Goal: Complete application form

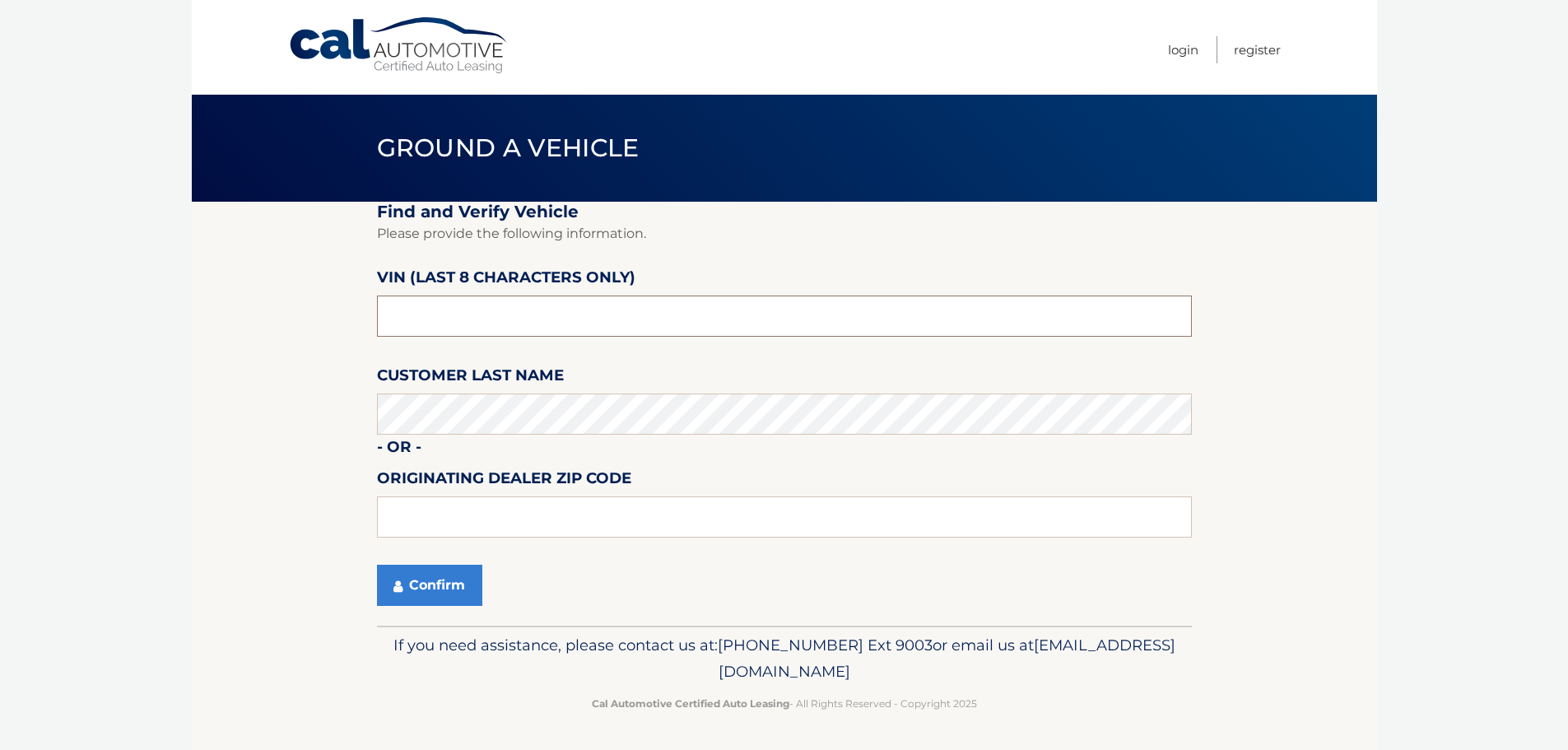
click at [514, 318] on input "text" at bounding box center [784, 315] width 814 height 42
type input "NC215961"
click at [829, 378] on fieldset "Find and Verify Vehicle Please provide the following information. VIN (last 8 c…" at bounding box center [784, 413] width 814 height 424
click at [522, 513] on input "text" at bounding box center [784, 517] width 814 height 42
type input "11756"
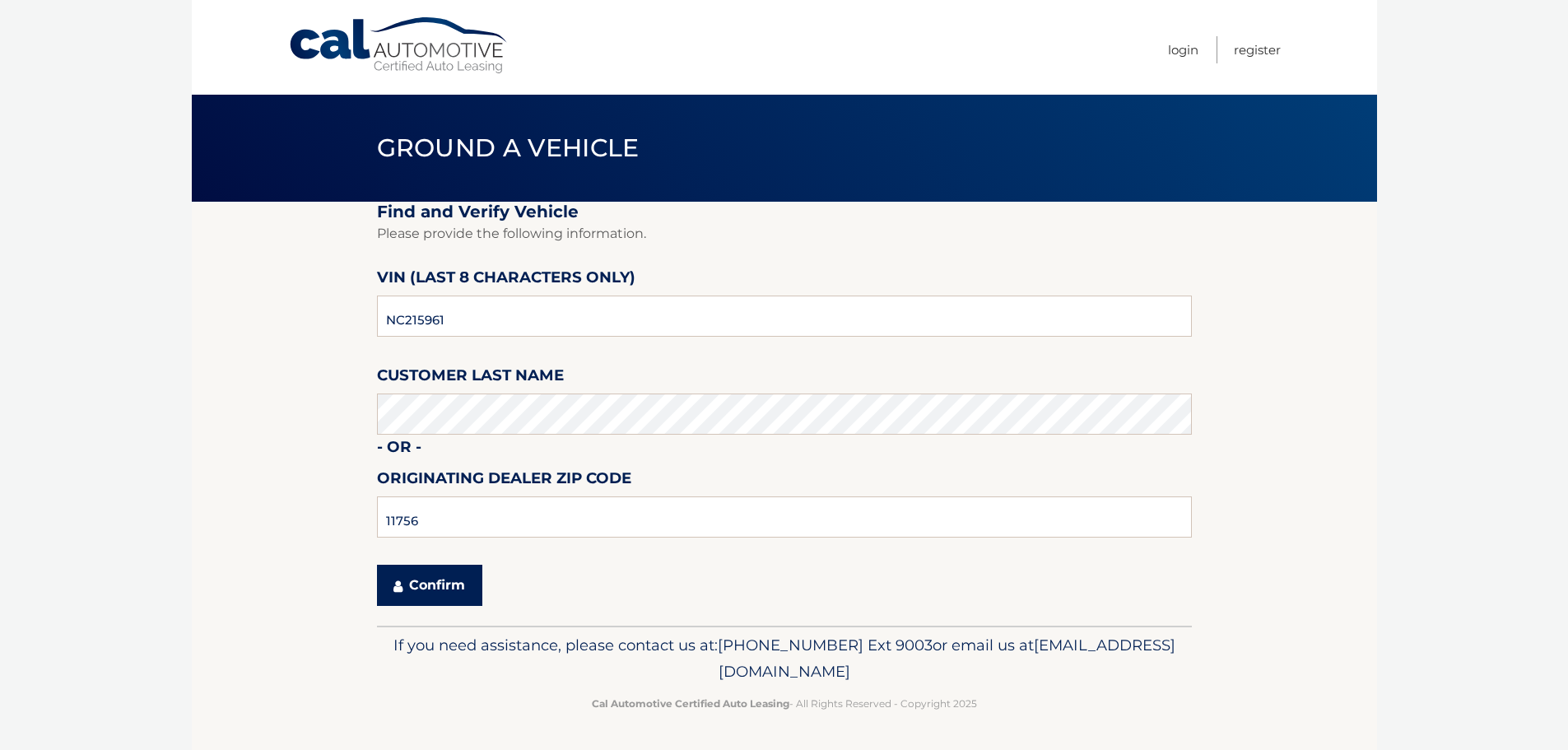
click at [420, 580] on button "Confirm" at bounding box center [429, 585] width 105 height 42
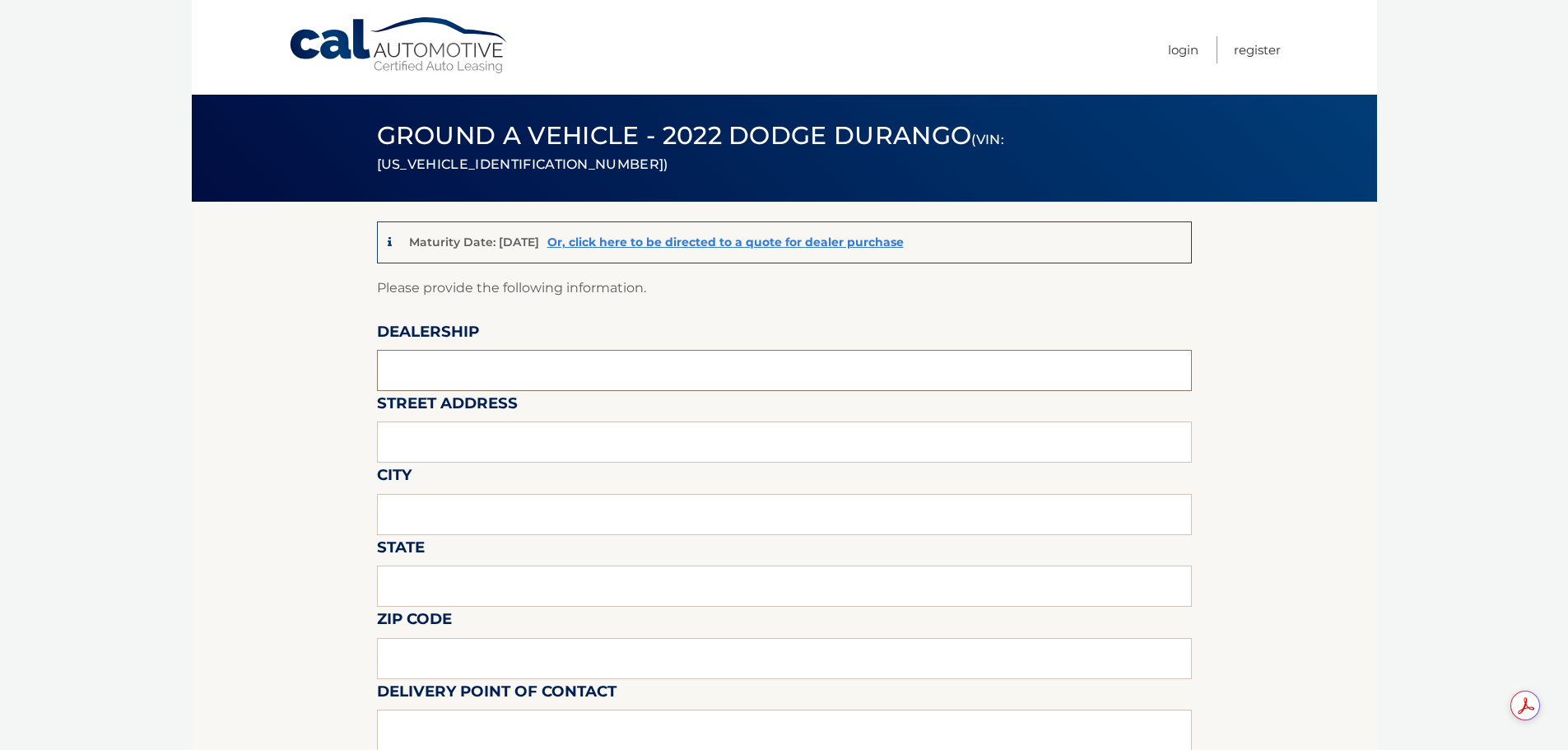
click at [620, 369] on input "text" at bounding box center [784, 370] width 814 height 42
type input "Town & Country Jeep"
type input "[STREET_ADDRESS]"
type input "LEVITTOWN"
type input "NY"
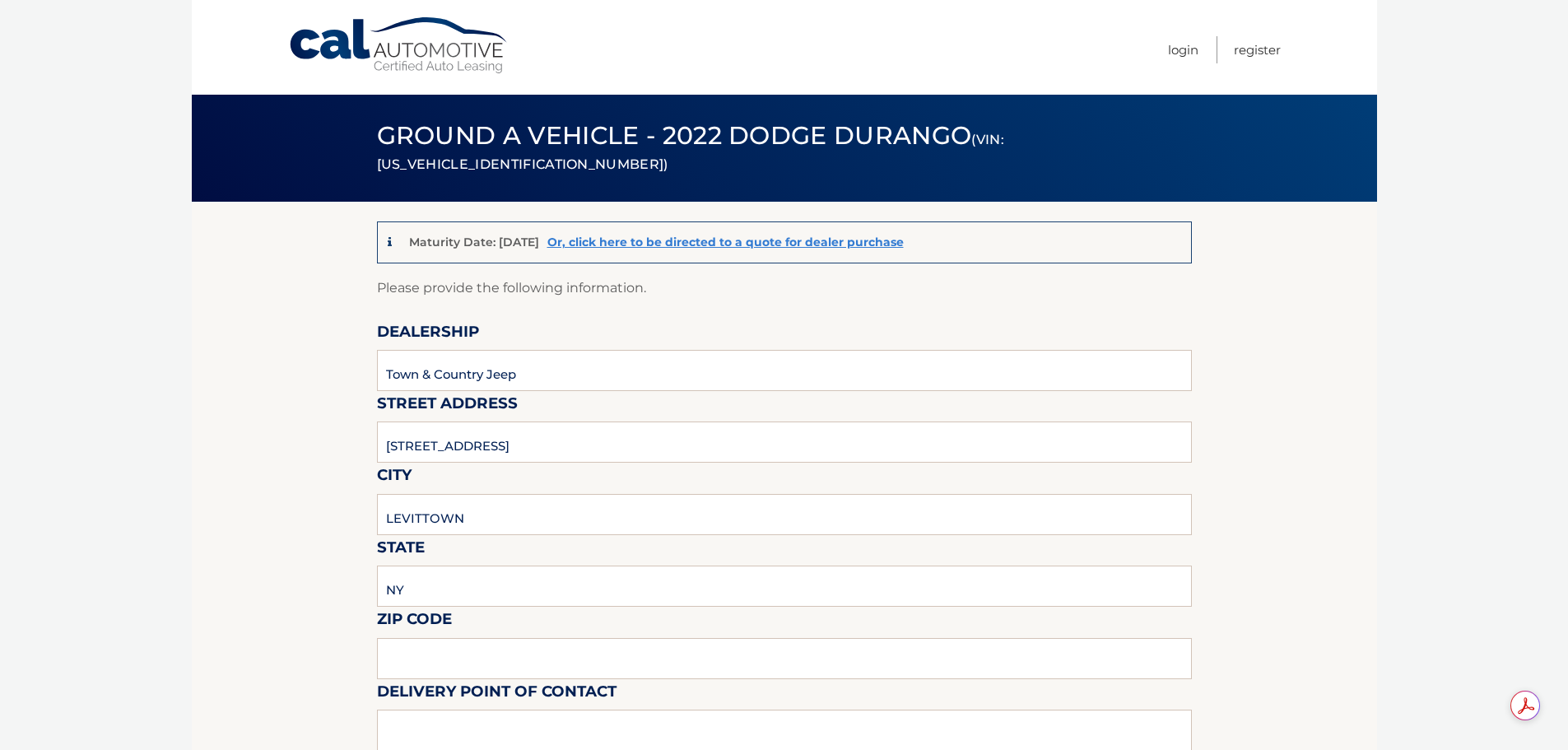
type input "11363"
type input "[PERSON_NAME]"
type input "5167965500"
type input "[EMAIL_ADDRESS][DOMAIN_NAME]"
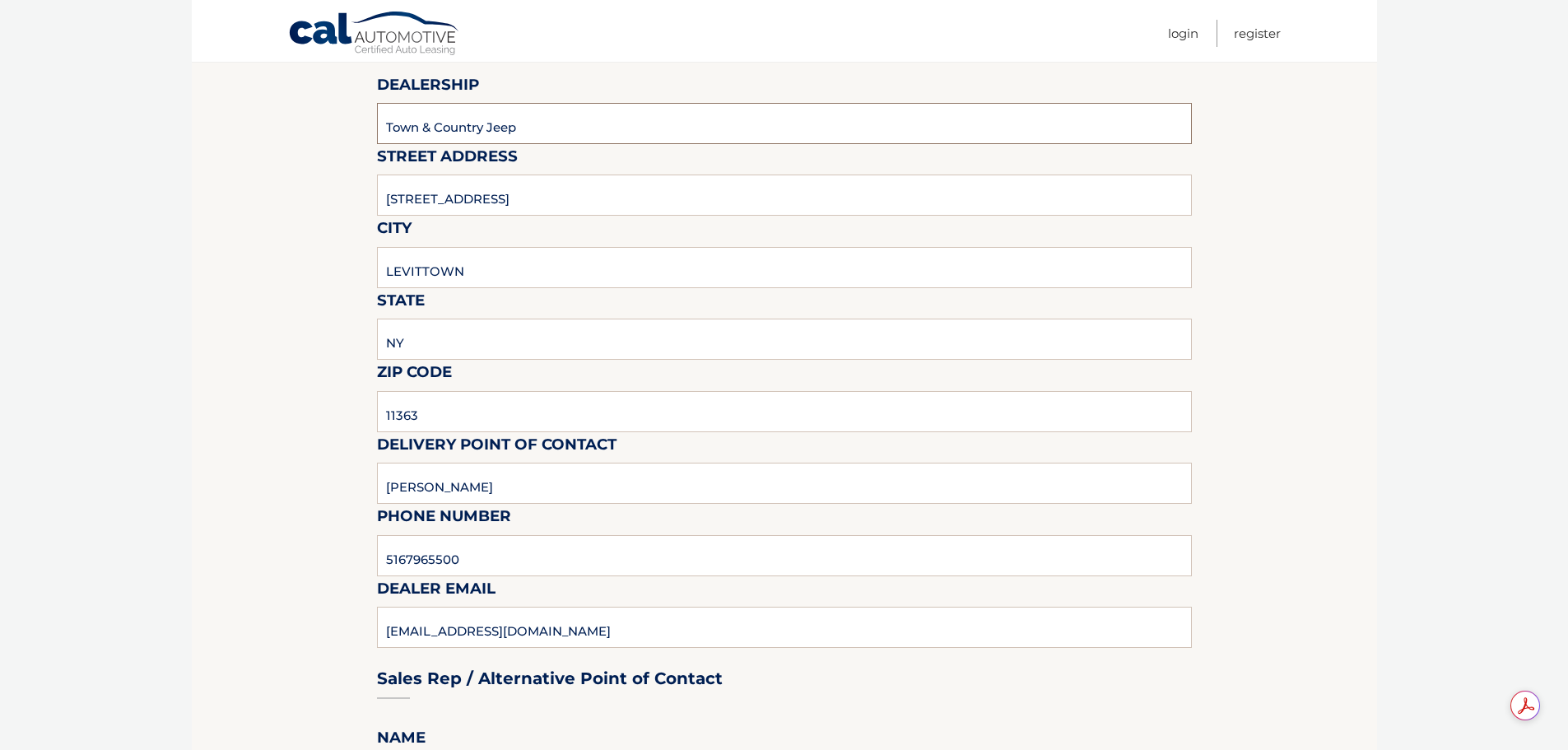
scroll to position [330, 0]
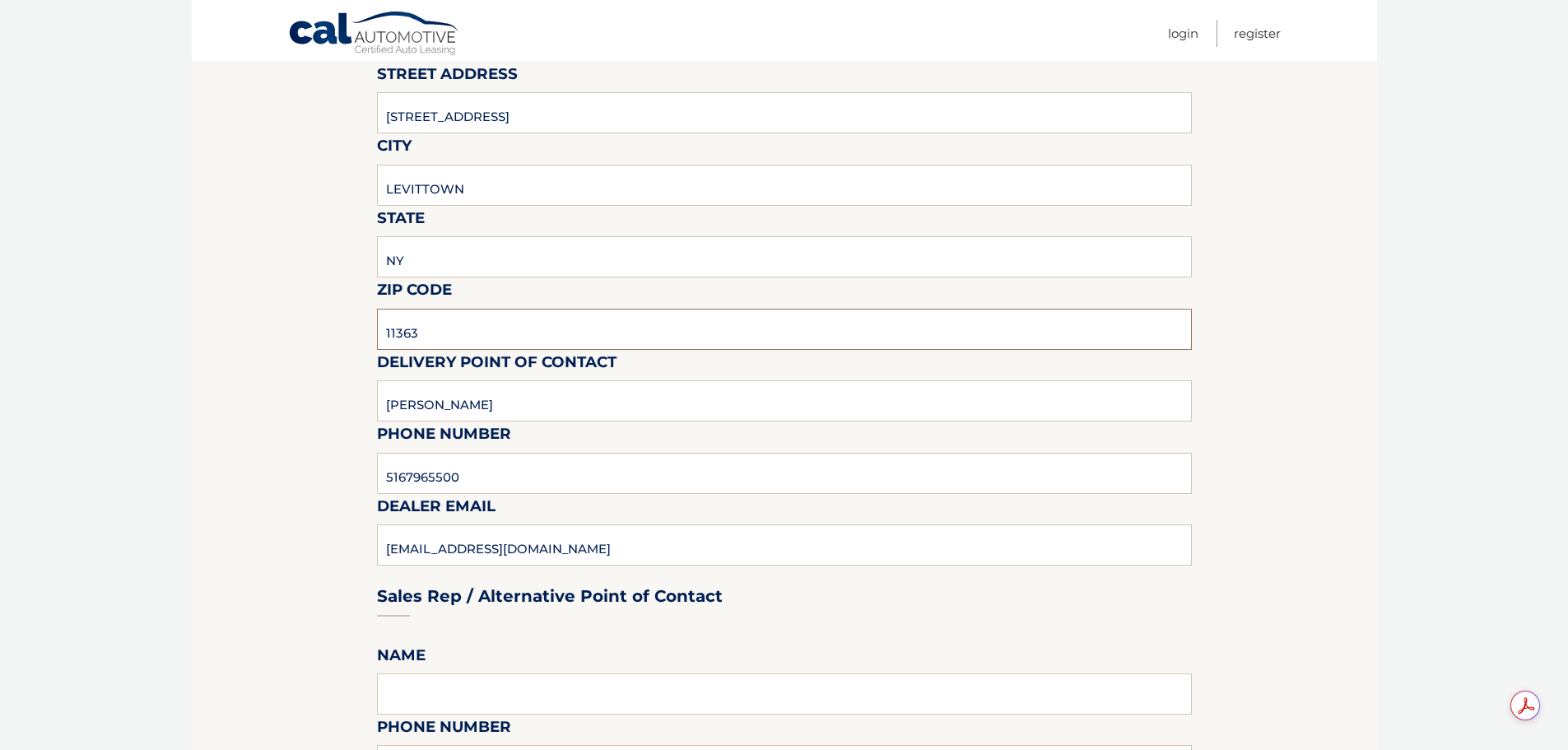
drag, startPoint x: 374, startPoint y: 340, endPoint x: 201, endPoint y: 358, distance: 173.9
type input "11756"
click at [95, 376] on body "Cal Automotive Menu Login Register (VIN: [US_VEHICLE_IDENTIFICATION_NUMBER])" at bounding box center [784, 45] width 1568 height 750
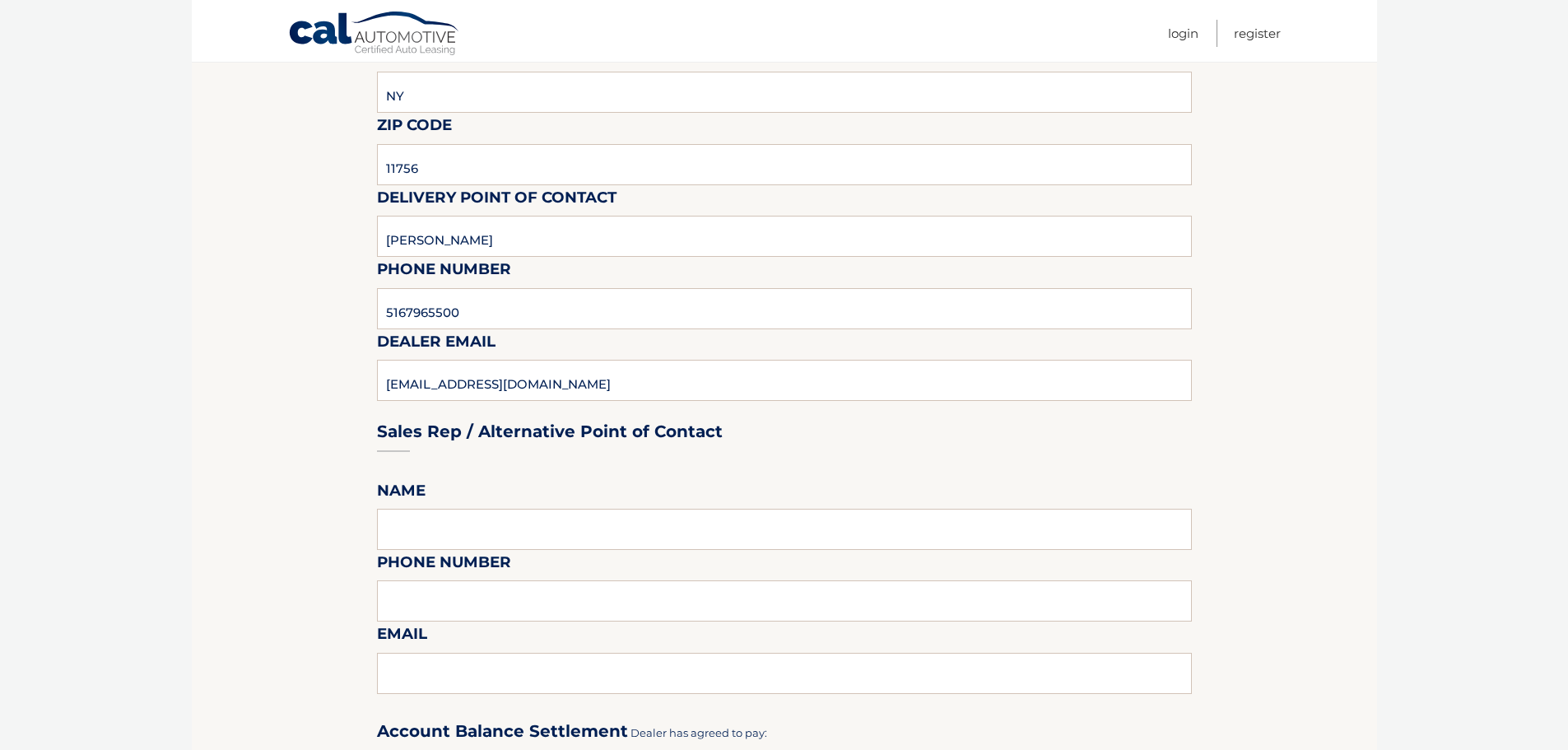
scroll to position [576, 0]
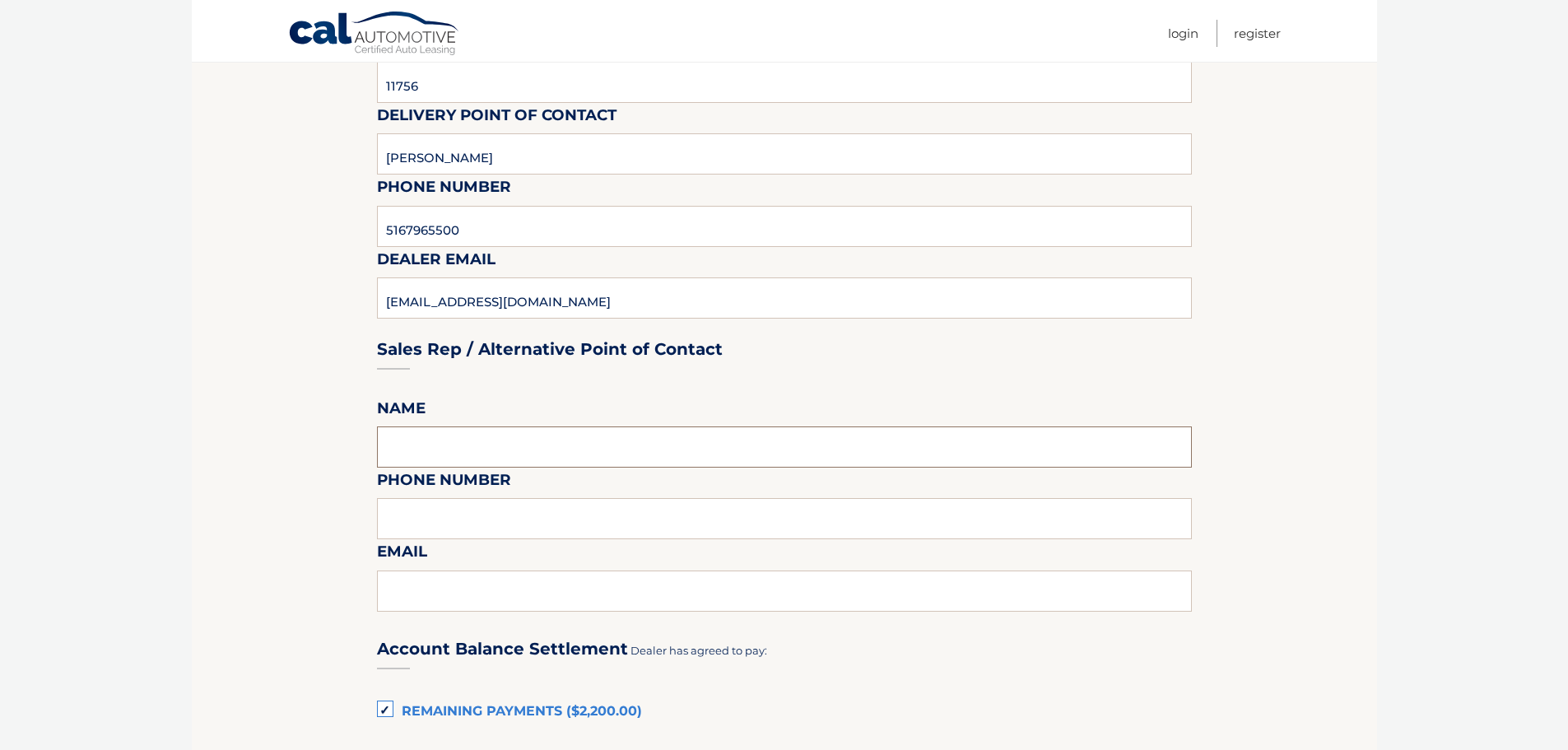
click at [407, 443] on input "text" at bounding box center [784, 447] width 814 height 42
type input "[PERSON_NAME]"
type input "5167965500"
type input "[EMAIL_ADDRESS][DOMAIN_NAME]"
click at [537, 146] on input "[PERSON_NAME]" at bounding box center [784, 154] width 814 height 42
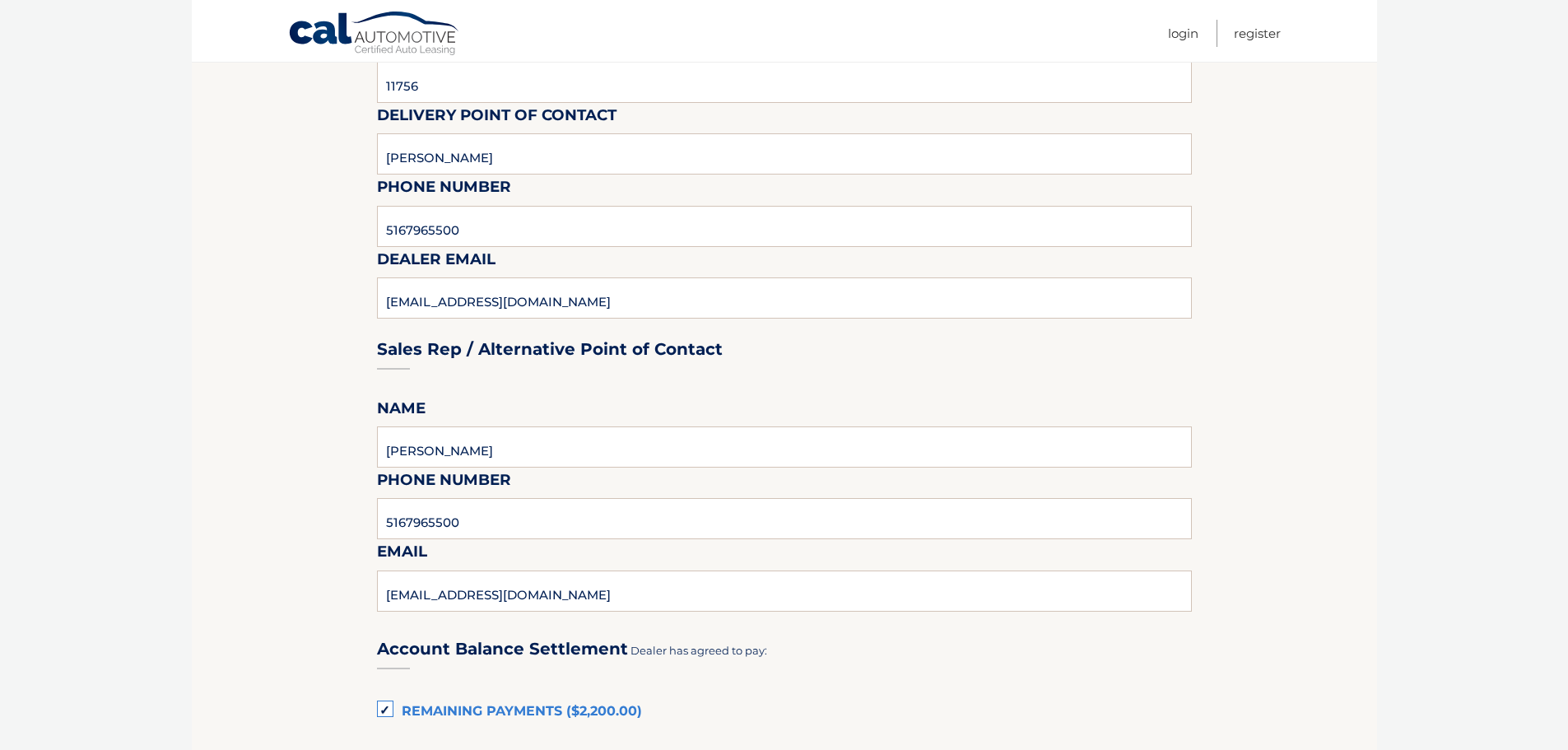
click at [317, 452] on section "Maturity Date: [DATE] Or, click here to be directed to a quote for dealer purch…" at bounding box center [784, 527] width 1185 height 1803
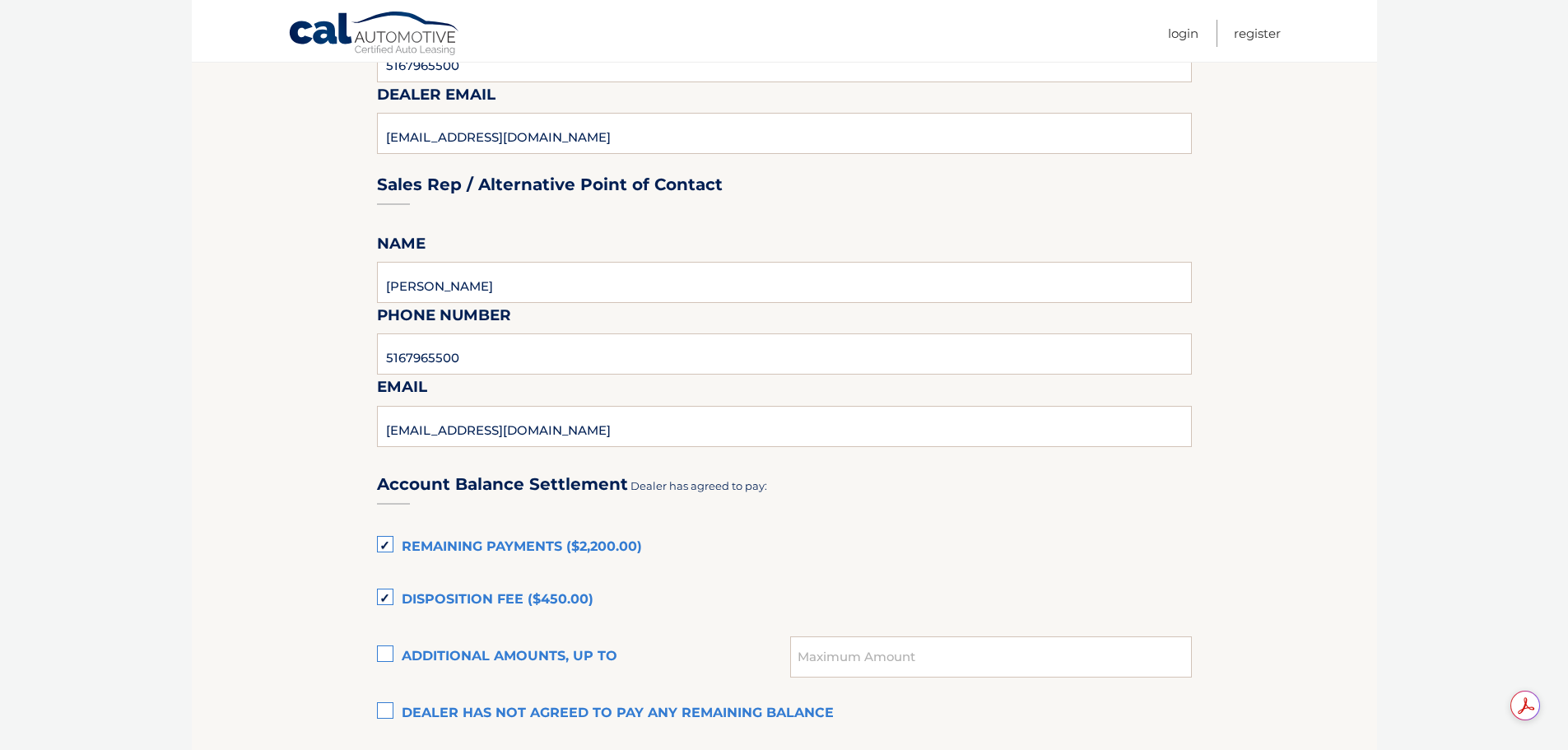
click at [384, 716] on label "Dealer has not agreed to pay any remaining balance" at bounding box center [784, 713] width 814 height 33
click at [0, 0] on input "Dealer has not agreed to pay any remaining balance" at bounding box center [0, 0] width 0 height 0
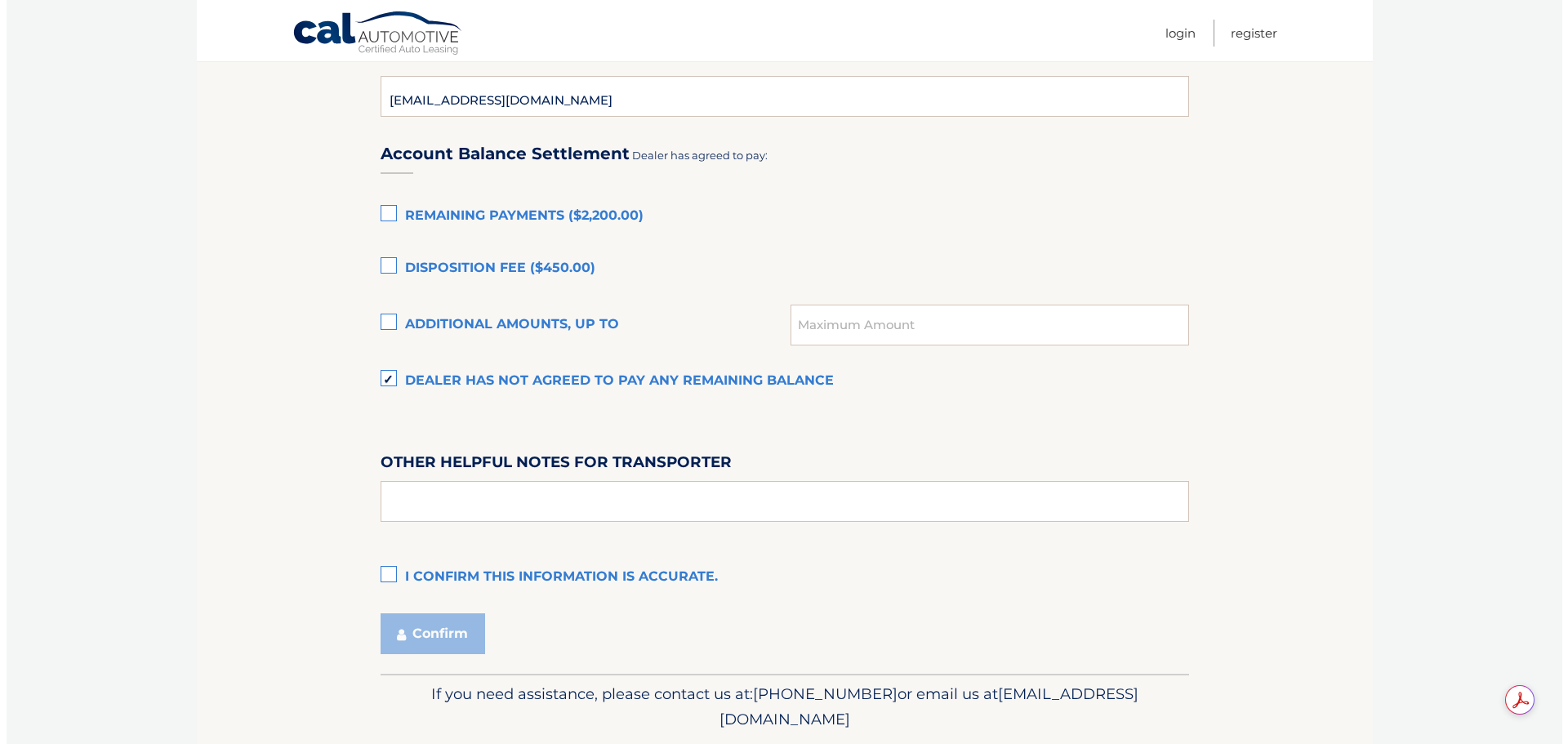
scroll to position [1116, 0]
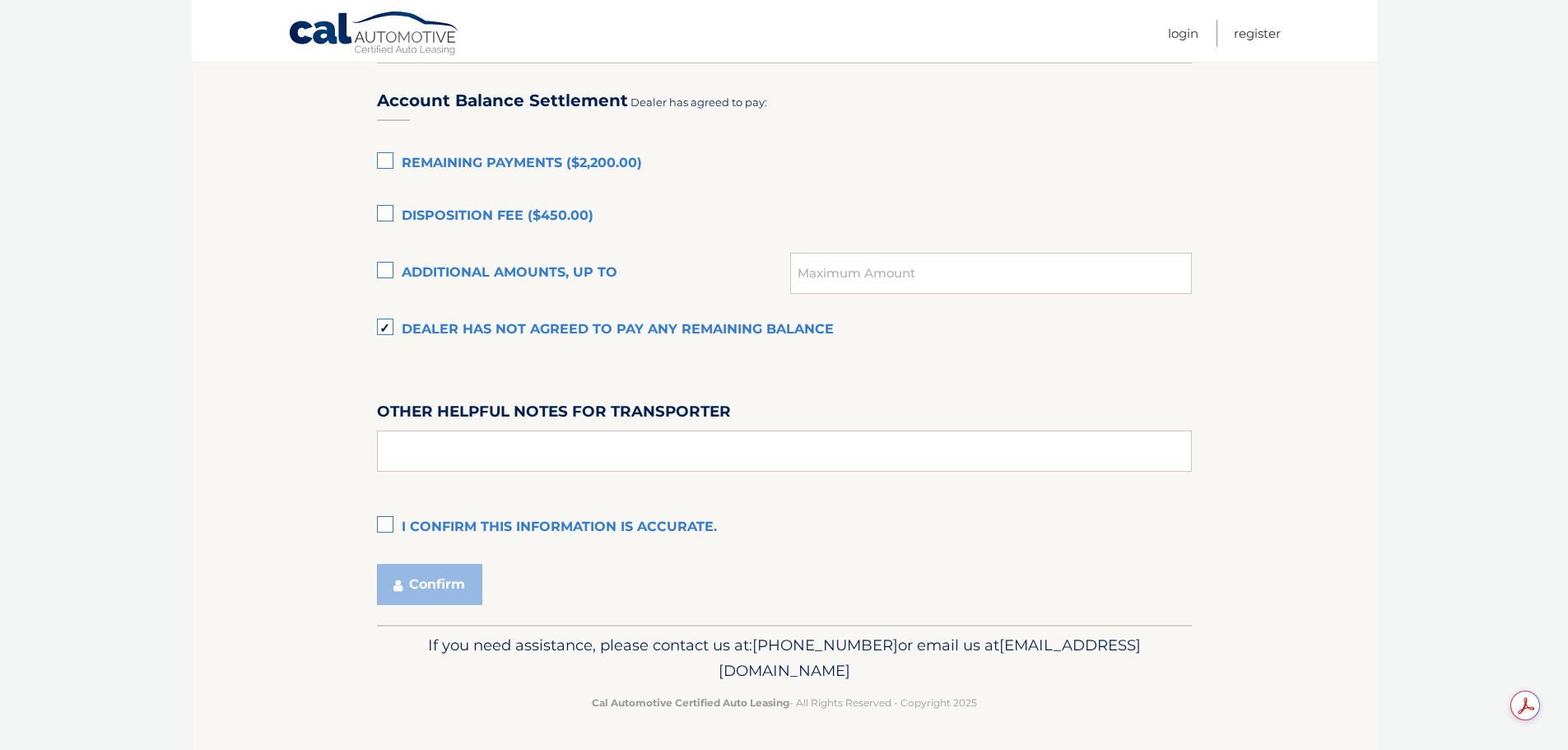
click at [394, 523] on label "I confirm this information is accurate." at bounding box center [784, 527] width 814 height 33
click at [0, 0] on input "I confirm this information is accurate." at bounding box center [0, 0] width 0 height 0
click at [433, 588] on button "Confirm" at bounding box center [429, 584] width 105 height 42
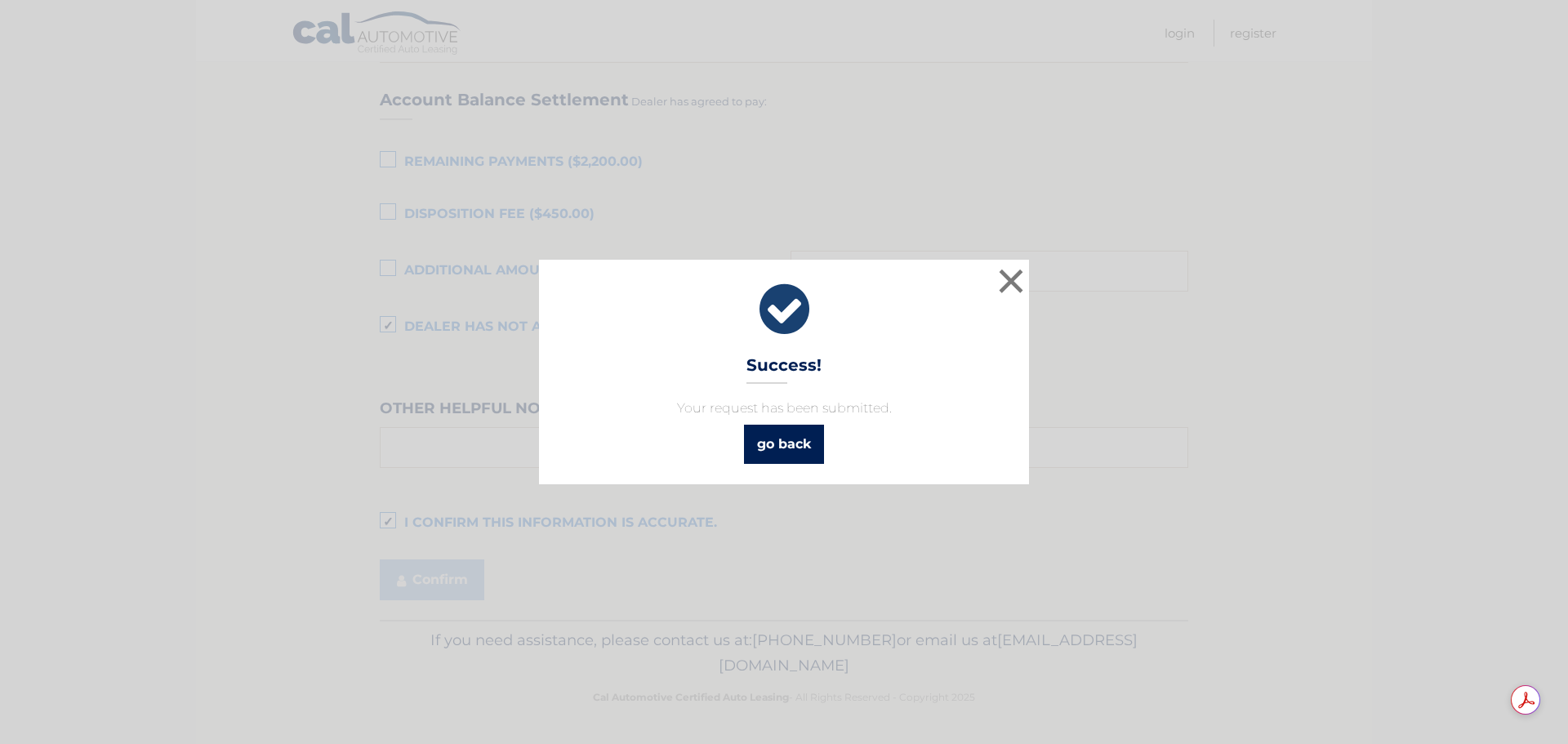
drag, startPoint x: 798, startPoint y: 451, endPoint x: 795, endPoint y: 441, distance: 10.4
click at [797, 450] on link "go back" at bounding box center [784, 444] width 80 height 39
